Goal: Entertainment & Leisure: Consume media (video, audio)

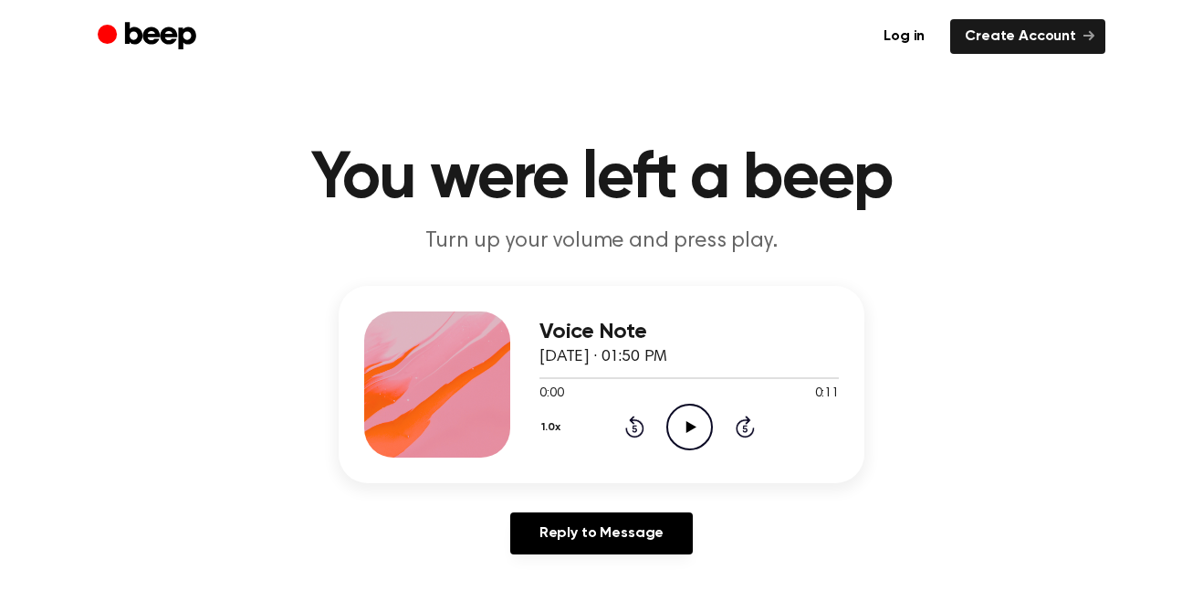
click at [696, 439] on icon "Play Audio" at bounding box center [689, 427] width 47 height 47
click at [677, 423] on icon "Play Audio" at bounding box center [689, 427] width 47 height 47
click at [695, 414] on icon "Play Audio" at bounding box center [689, 427] width 47 height 47
click at [695, 414] on icon "Pause Audio" at bounding box center [689, 427] width 47 height 47
drag, startPoint x: 587, startPoint y: 380, endPoint x: 543, endPoint y: 379, distance: 43.8
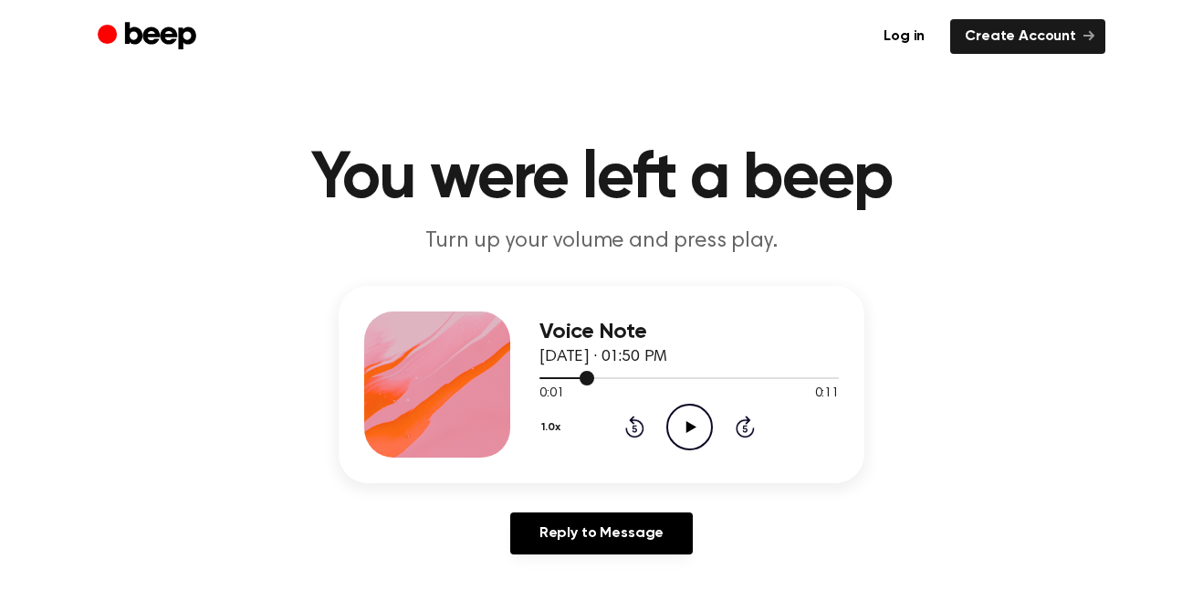
click at [543, 379] on div at bounding box center [689, 377] width 299 height 15
click at [680, 418] on icon "Play Audio" at bounding box center [689, 427] width 47 height 47
click at [1161, 456] on div "Voice Note August 14, 2022 · 01:50 PM 0:11 0:11 Your browser does not support t…" at bounding box center [601, 427] width 1159 height 283
click at [711, 425] on circle at bounding box center [689, 426] width 45 height 45
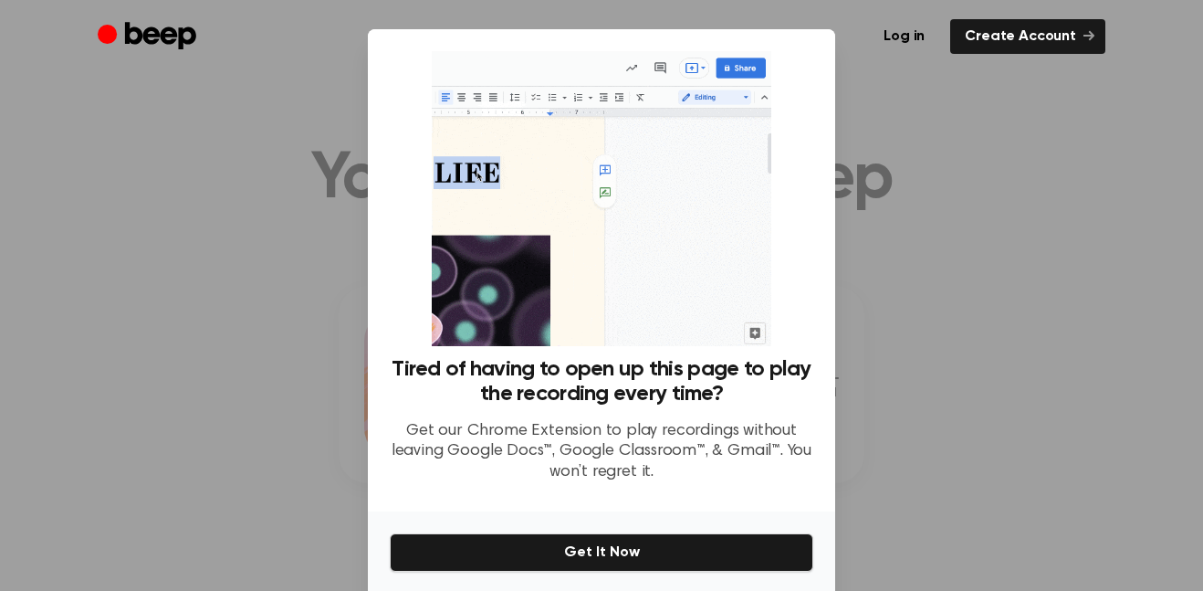
click at [1074, 251] on div at bounding box center [601, 295] width 1203 height 591
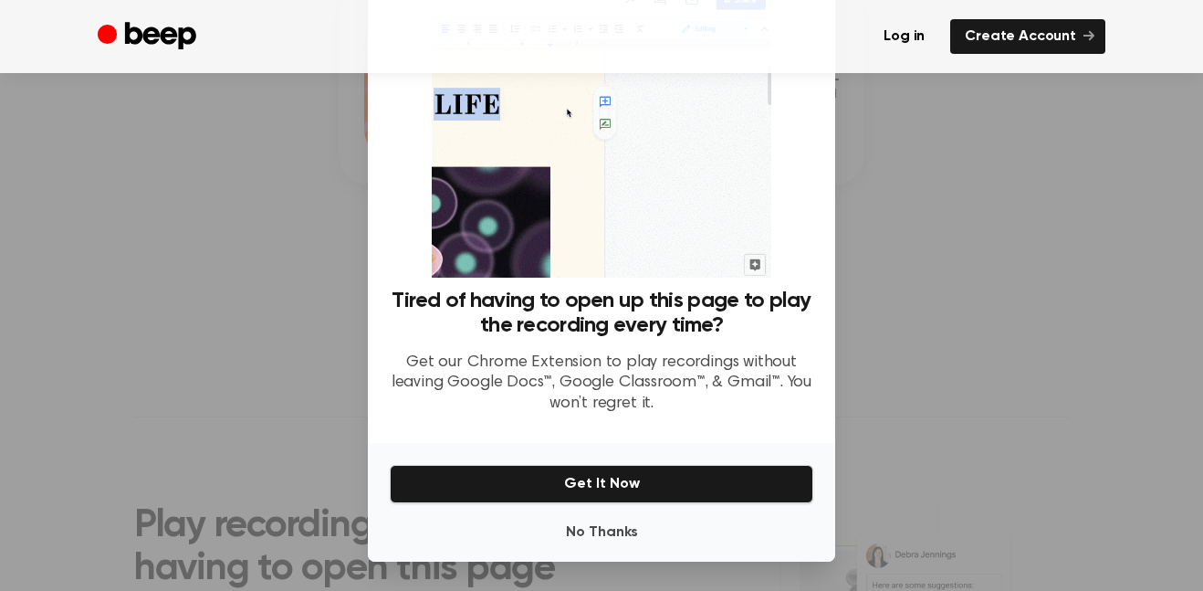
scroll to position [48, 0]
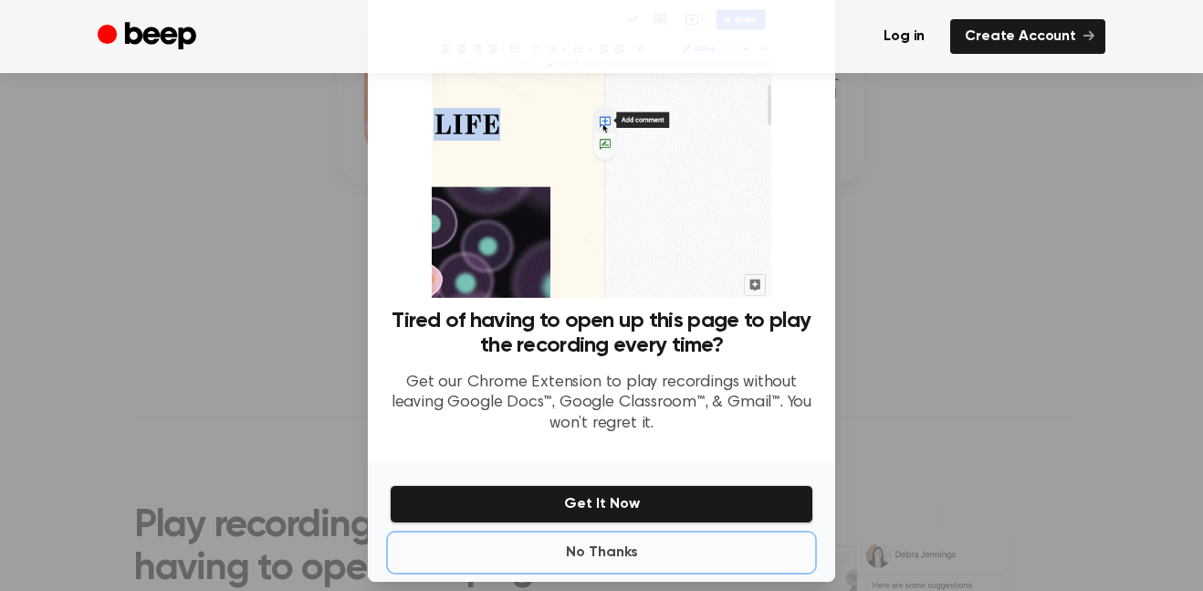
click at [616, 558] on button "No Thanks" at bounding box center [602, 552] width 424 height 37
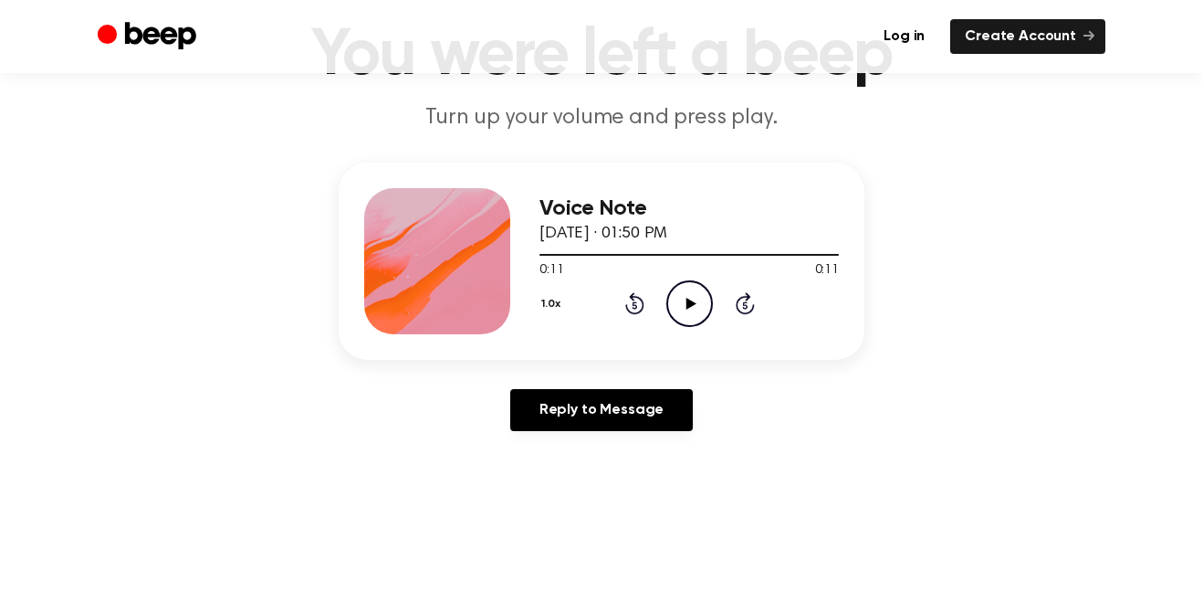
scroll to position [129, 0]
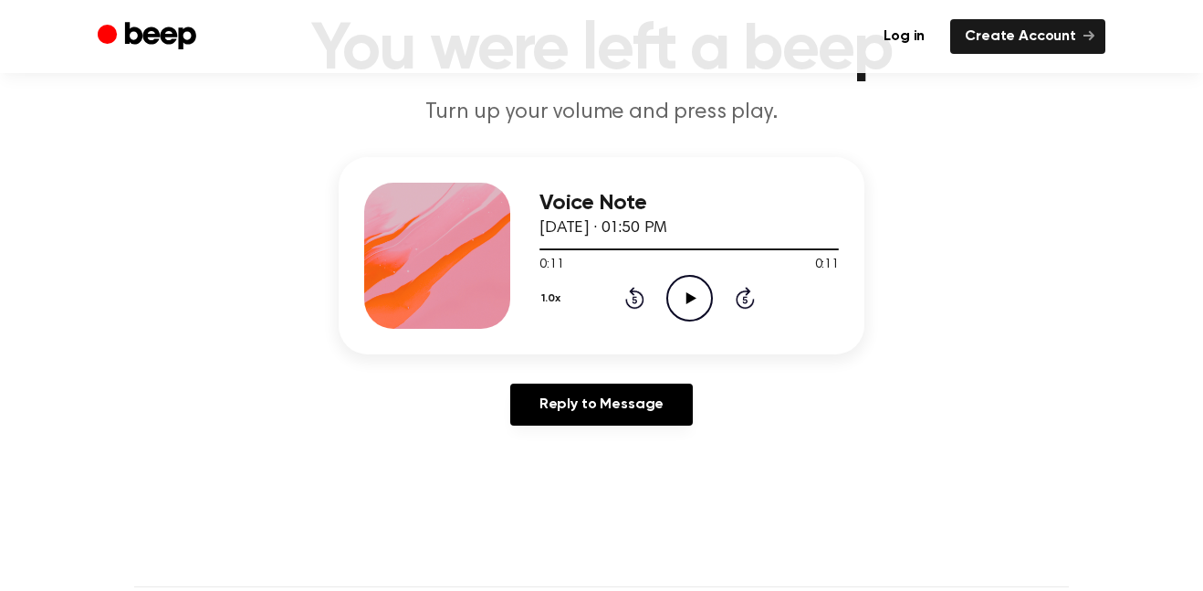
click at [688, 305] on icon "Play Audio" at bounding box center [689, 298] width 47 height 47
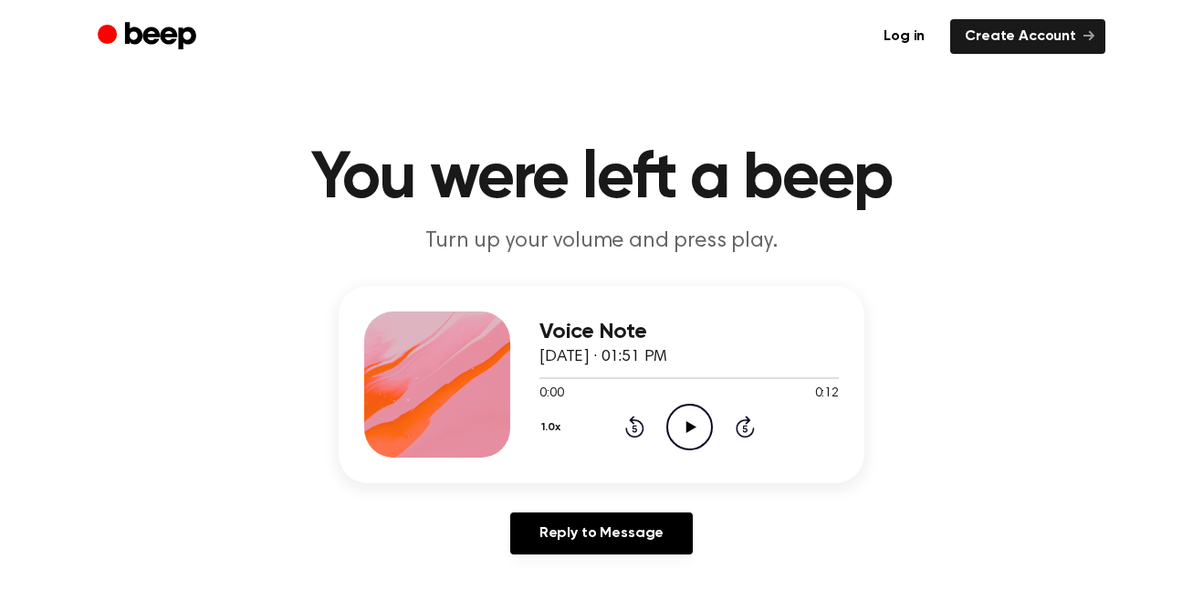
click at [692, 413] on icon "Play Audio" at bounding box center [689, 427] width 47 height 47
click at [685, 418] on icon "Play Audio" at bounding box center [689, 427] width 47 height 47
click at [706, 429] on icon "Play Audio" at bounding box center [689, 427] width 47 height 47
click at [521, 215] on header "You were left a beep Turn up your volume and press play." at bounding box center [601, 201] width 1159 height 110
click at [697, 429] on icon "Play Audio" at bounding box center [689, 427] width 47 height 47
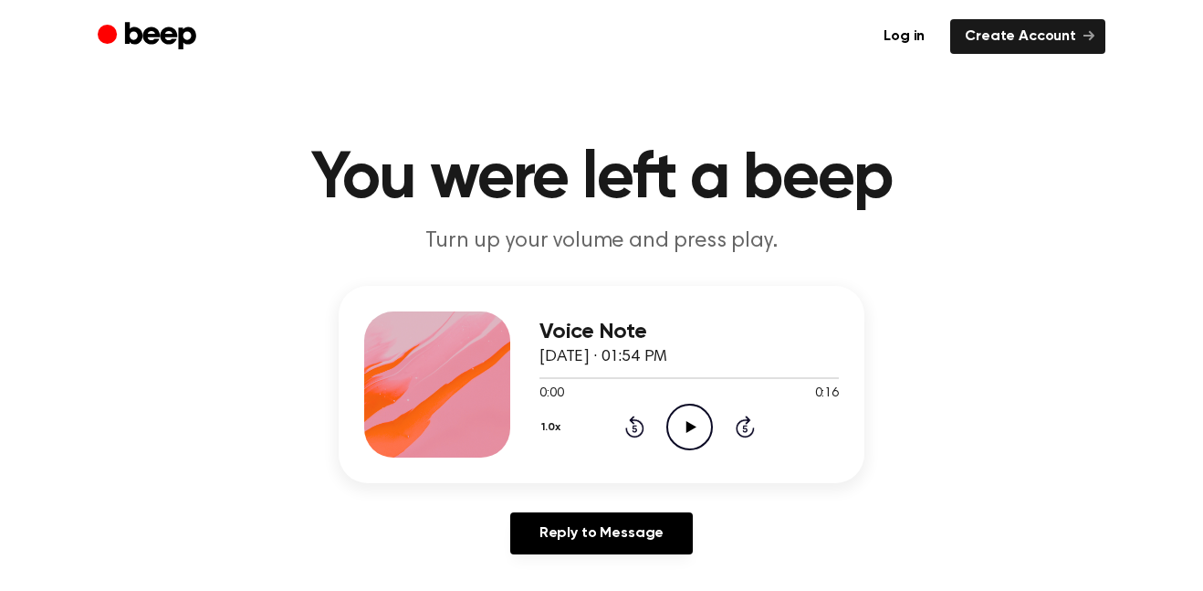
click at [684, 416] on icon "Play Audio" at bounding box center [689, 427] width 47 height 47
click at [694, 425] on icon at bounding box center [691, 427] width 10 height 12
click at [687, 435] on icon "Play Audio" at bounding box center [689, 427] width 47 height 47
click at [694, 416] on icon "Play Audio" at bounding box center [689, 427] width 47 height 47
click at [683, 425] on icon "Play Audio" at bounding box center [689, 427] width 47 height 47
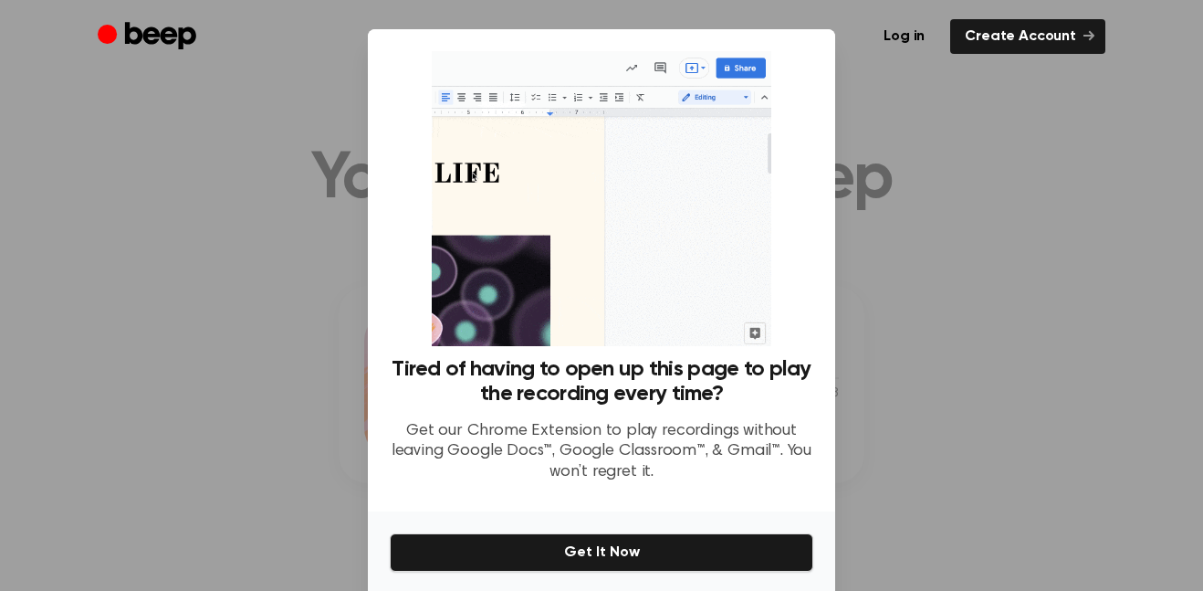
scroll to position [68, 0]
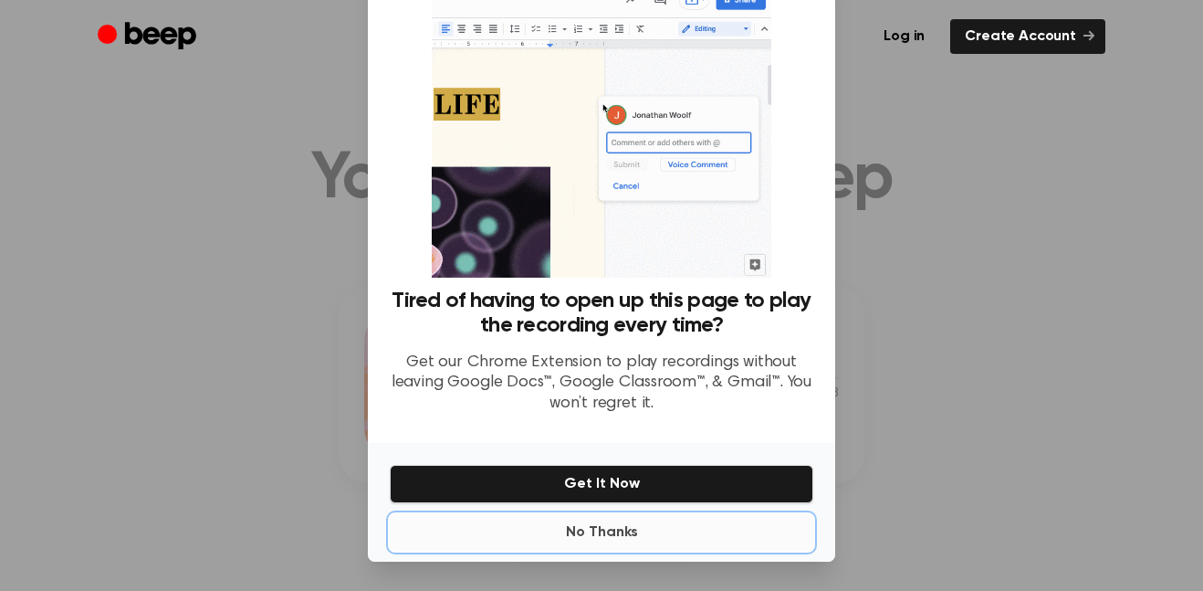
click at [597, 540] on button "No Thanks" at bounding box center [602, 532] width 424 height 37
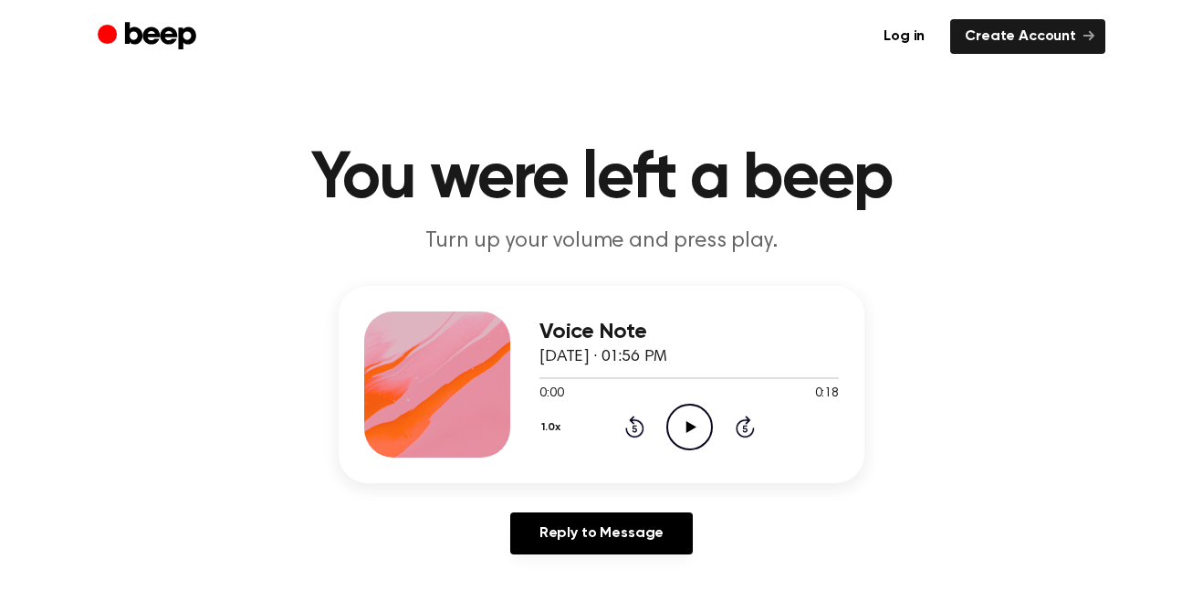
click at [675, 441] on icon "Play Audio" at bounding box center [689, 427] width 47 height 47
